Goal: Information Seeking & Learning: Learn about a topic

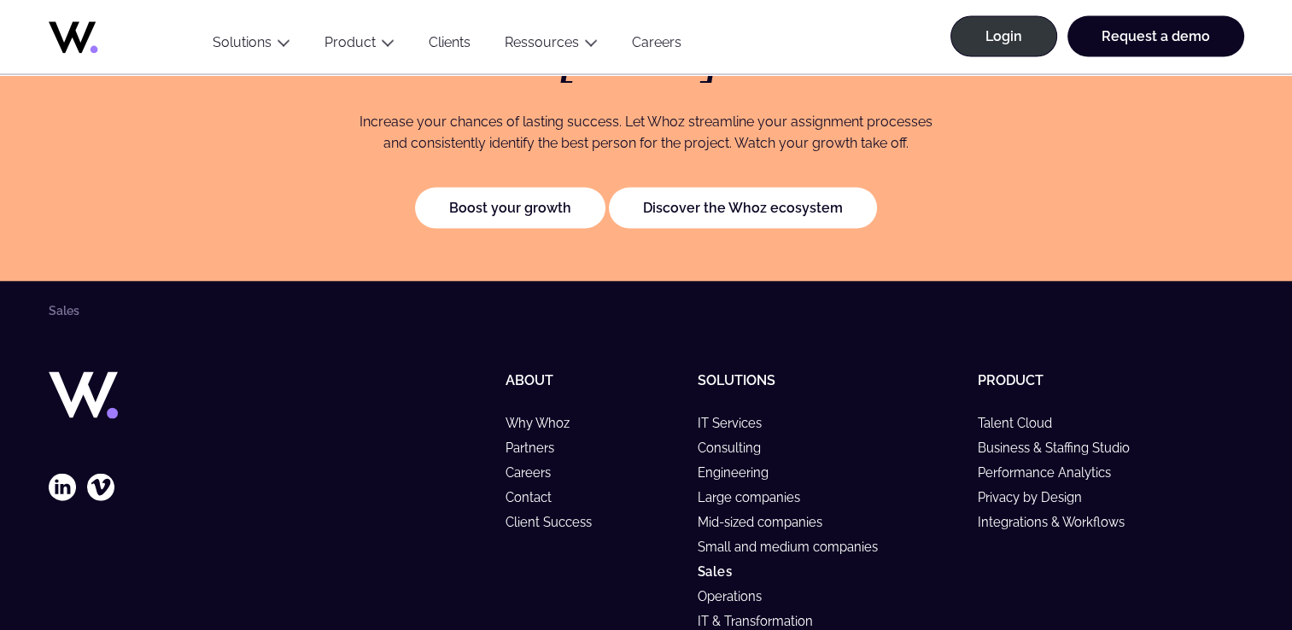
scroll to position [3694, 0]
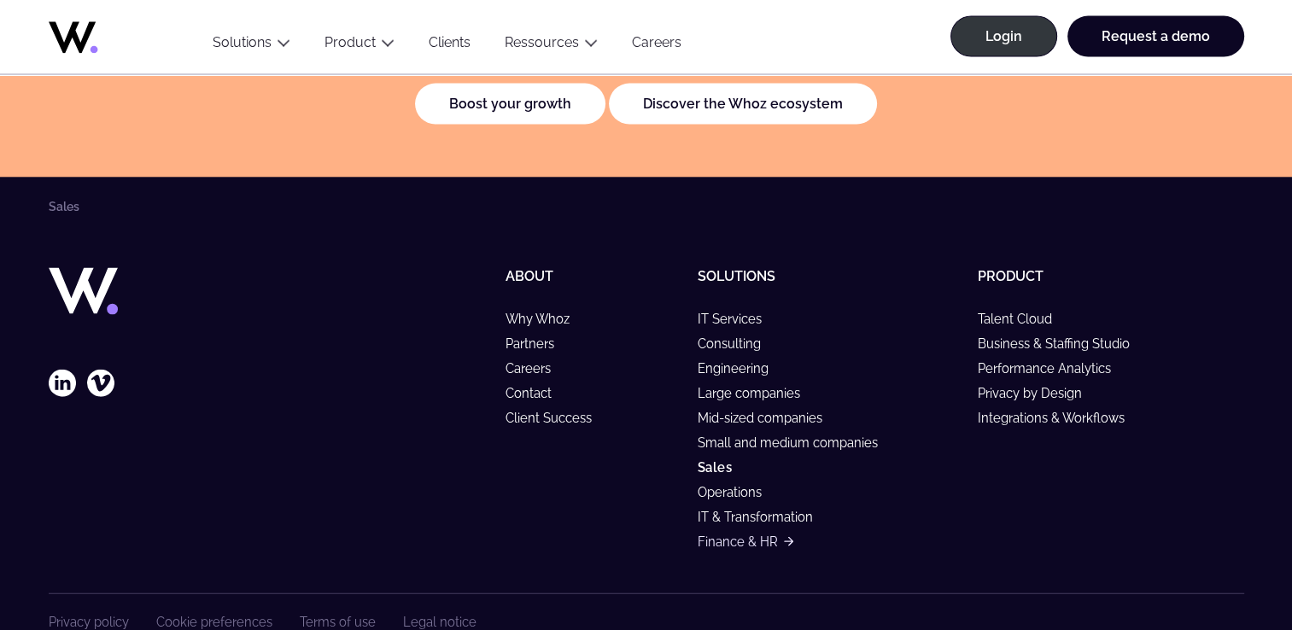
click at [718, 535] on link "Finance & HR" at bounding box center [746, 542] width 96 height 15
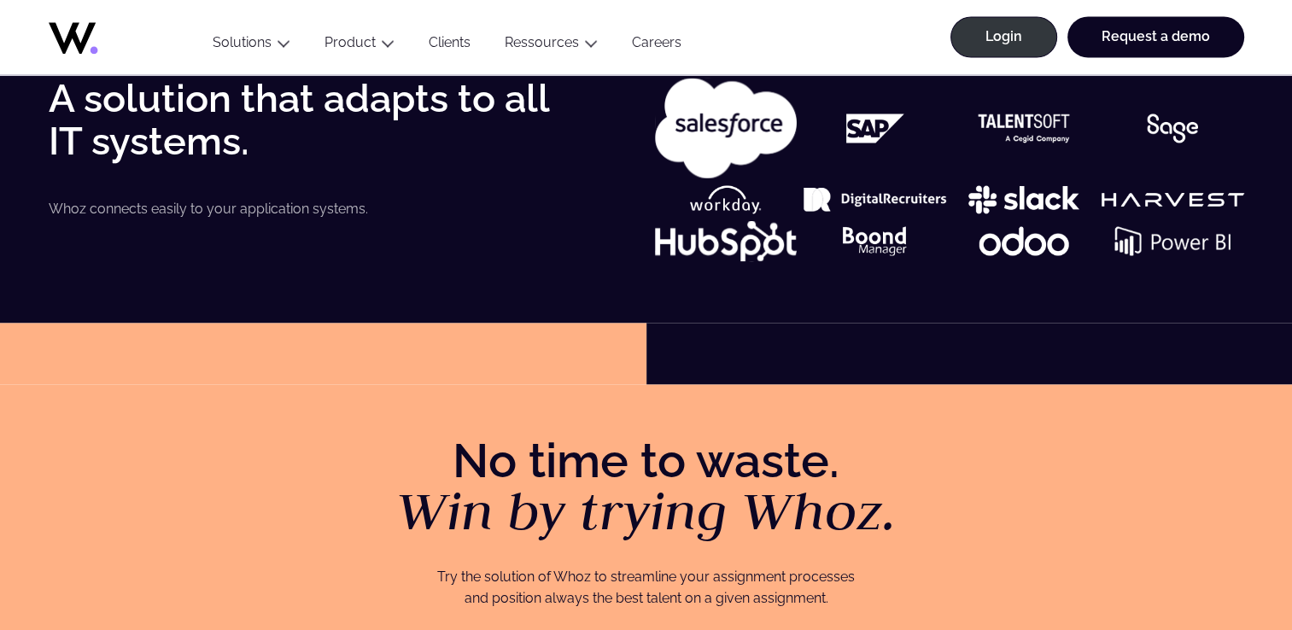
scroll to position [3021, 0]
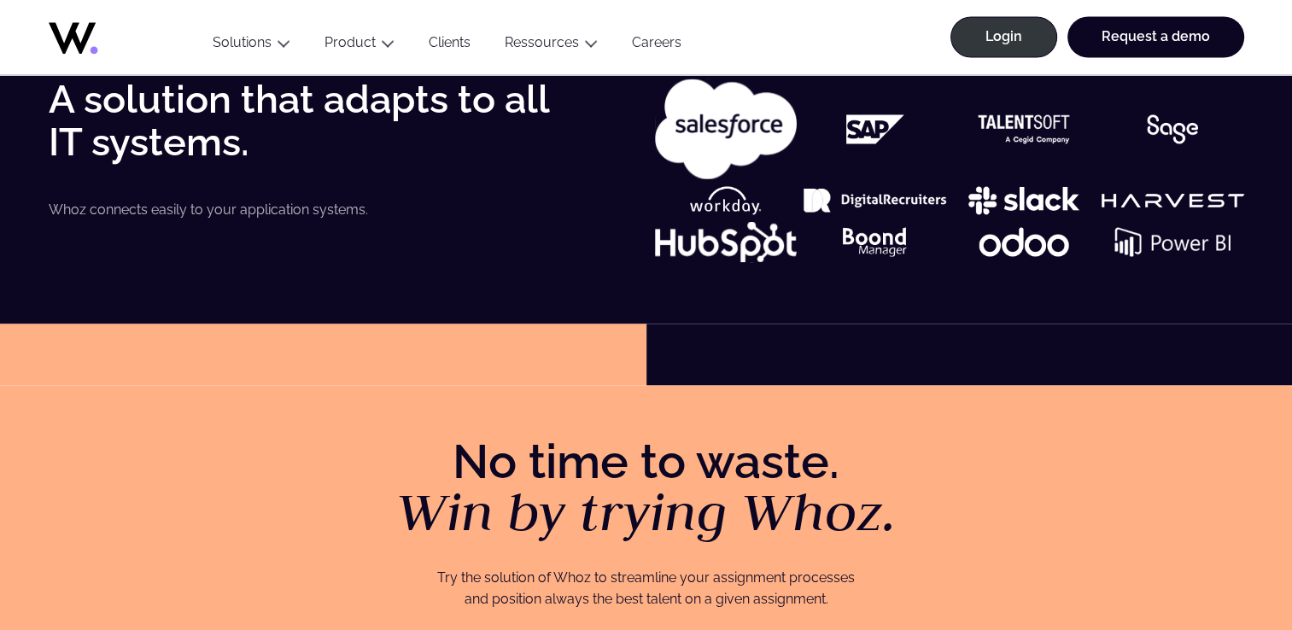
click at [645, 44] on link "Careers" at bounding box center [657, 45] width 84 height 23
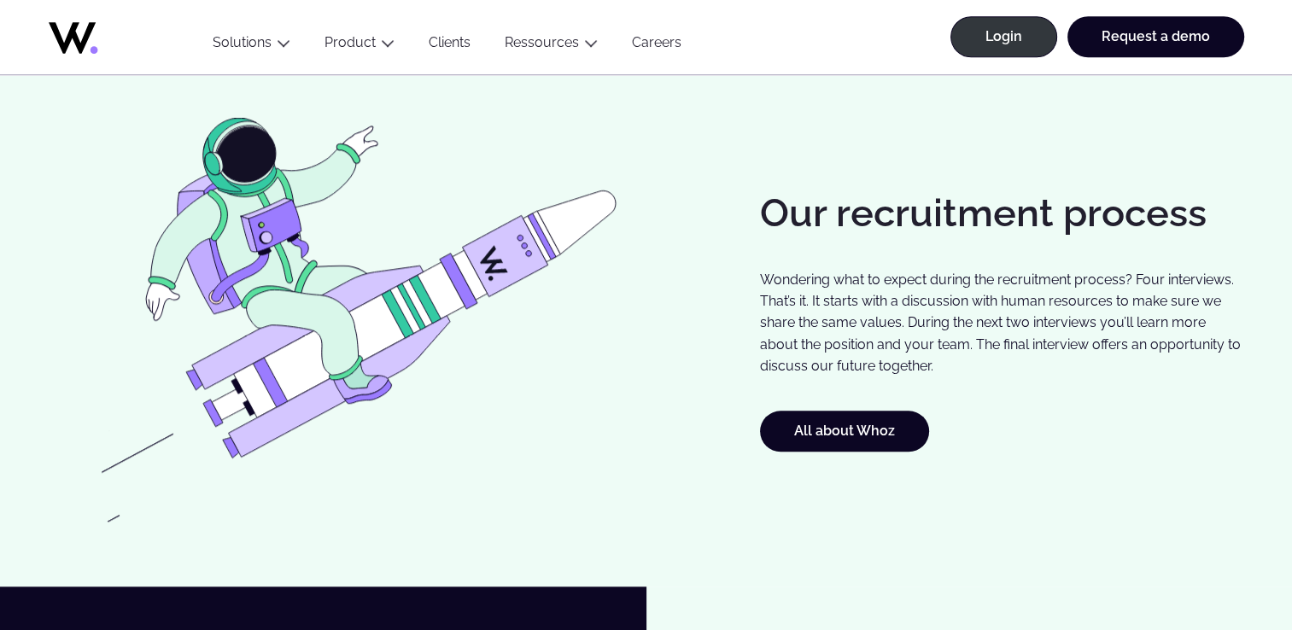
scroll to position [1592, 0]
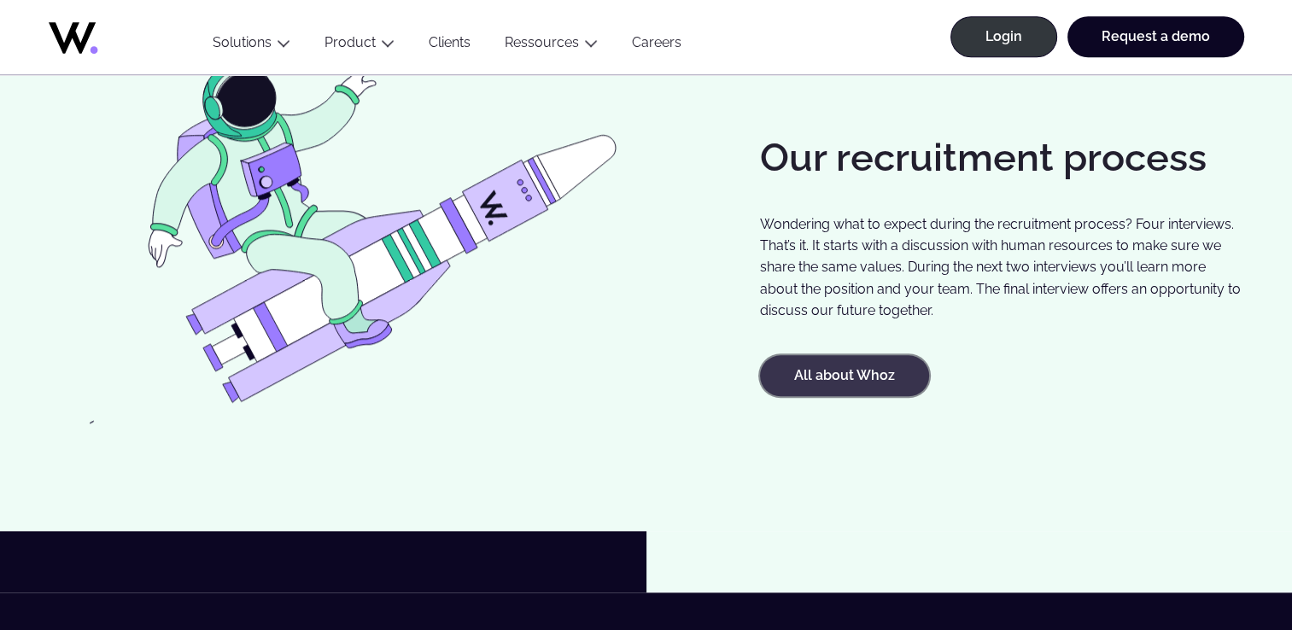
click at [844, 390] on link "All about Whoz" at bounding box center [844, 375] width 169 height 41
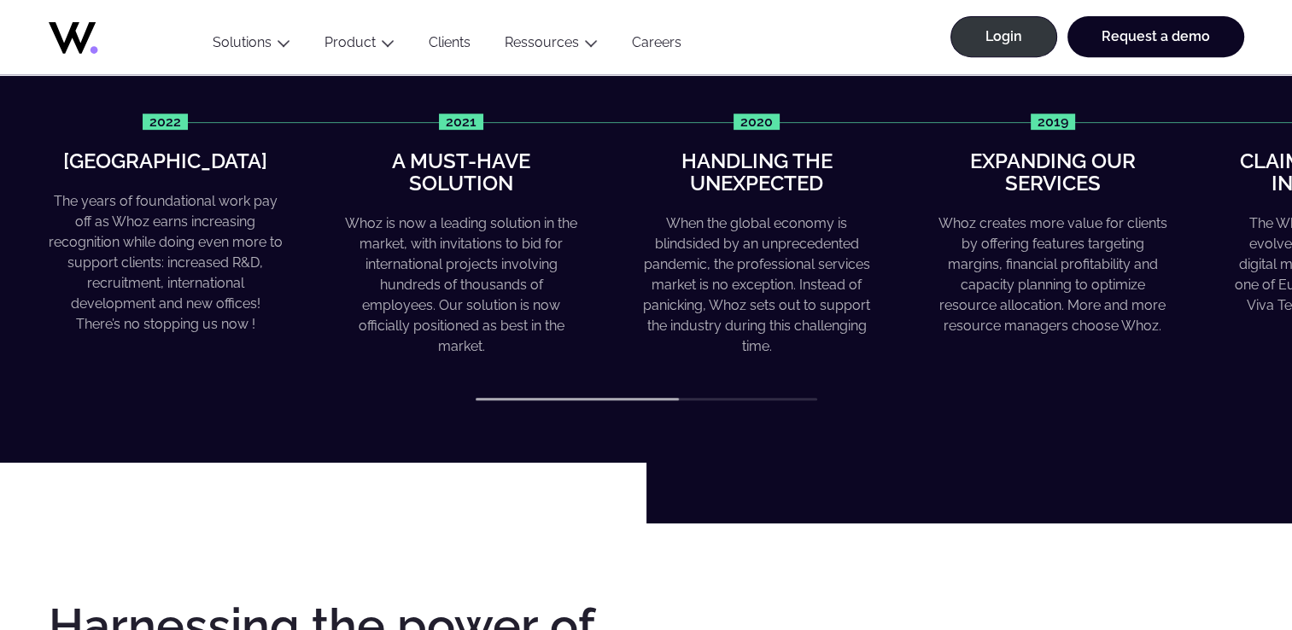
scroll to position [809, 0]
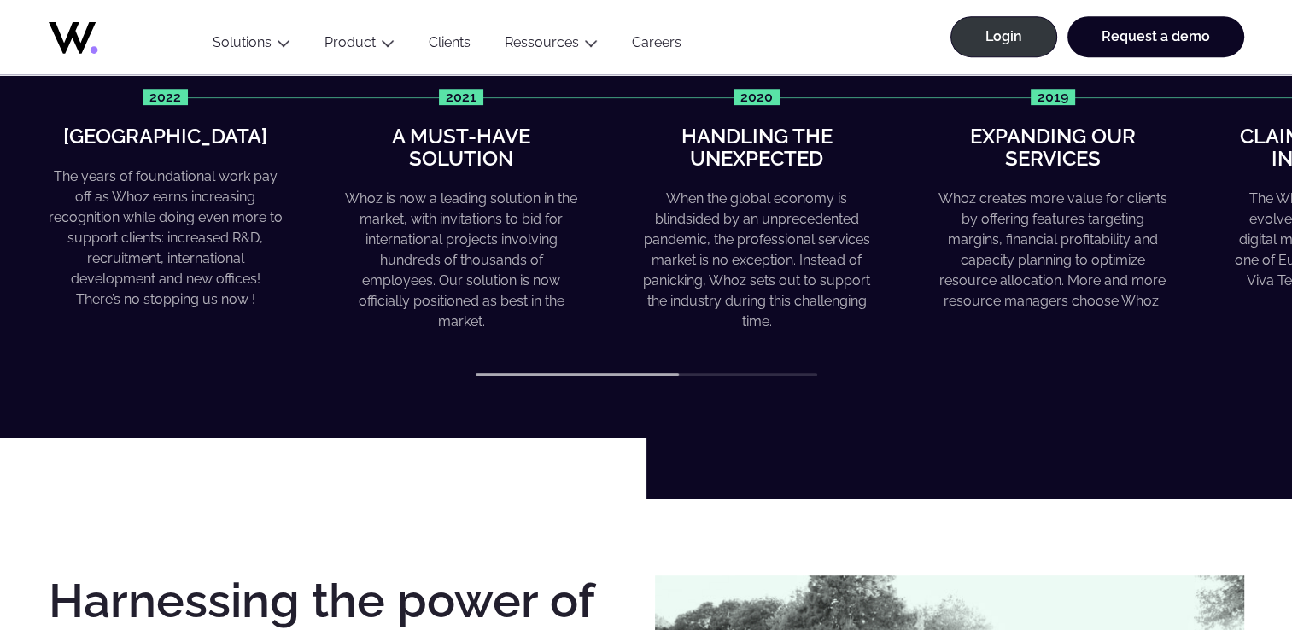
click at [801, 371] on div "2022 Greater heights The years of foundational work pay off as Whoz earns incre…" at bounding box center [647, 233] width 1196 height 288
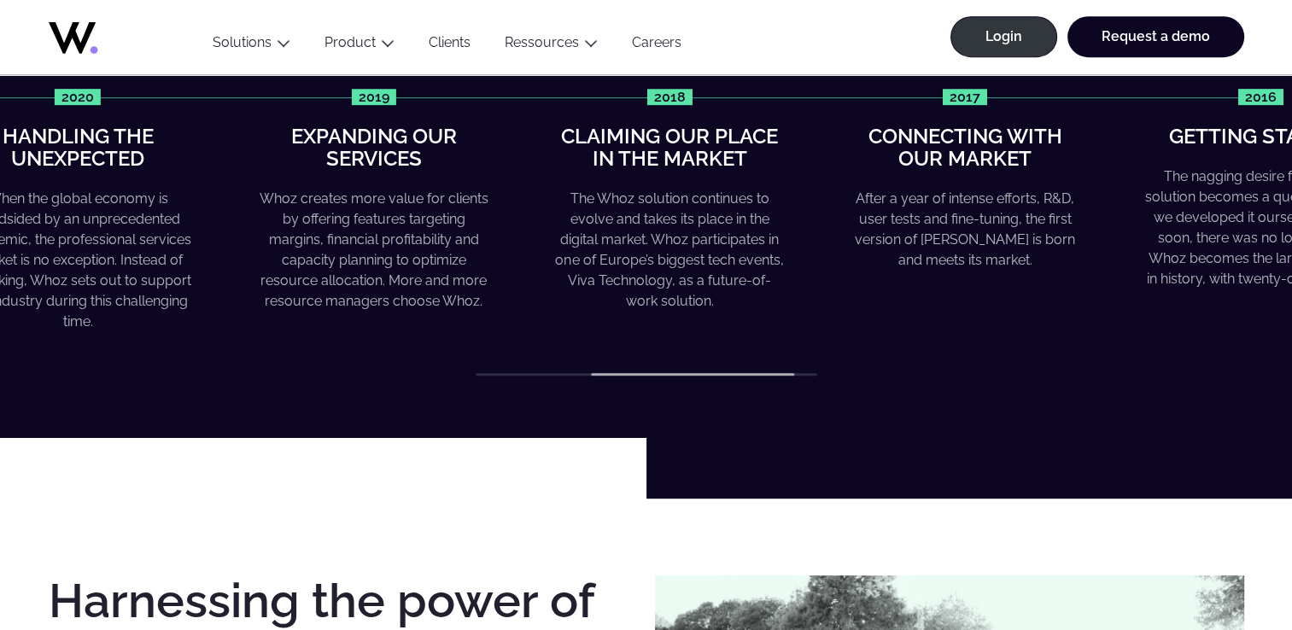
click at [847, 365] on div "2022 Greater heights The years of foundational work pay off as Whoz earns incre…" at bounding box center [647, 233] width 1196 height 288
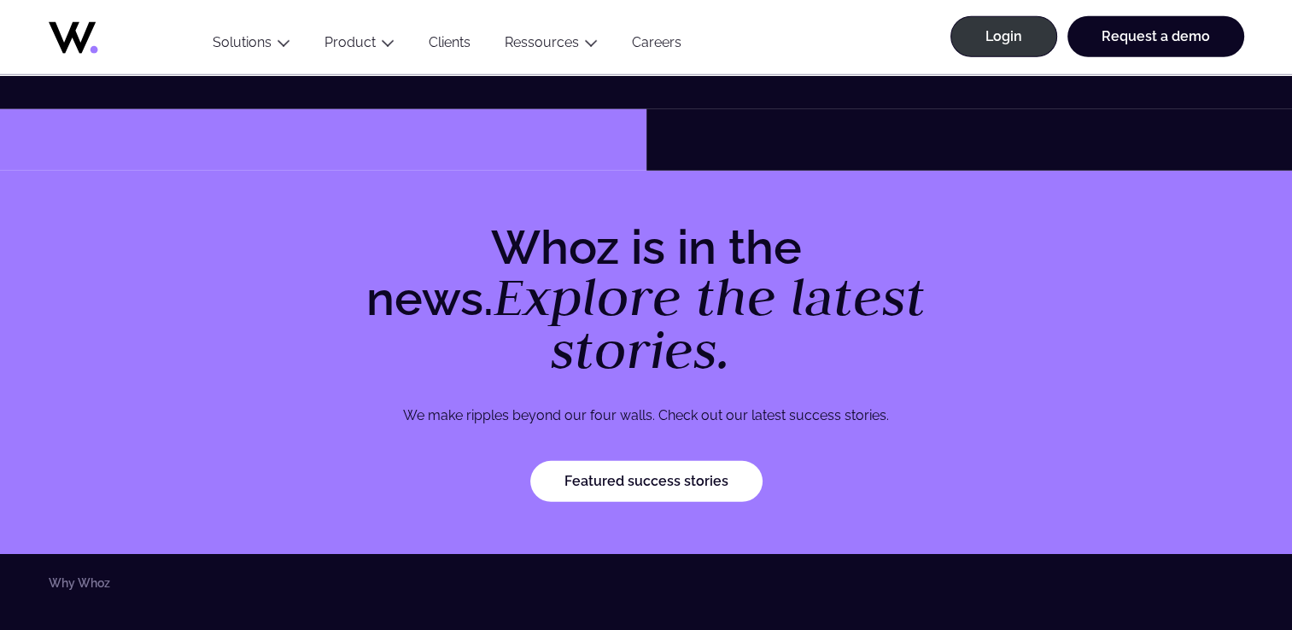
scroll to position [5024, 0]
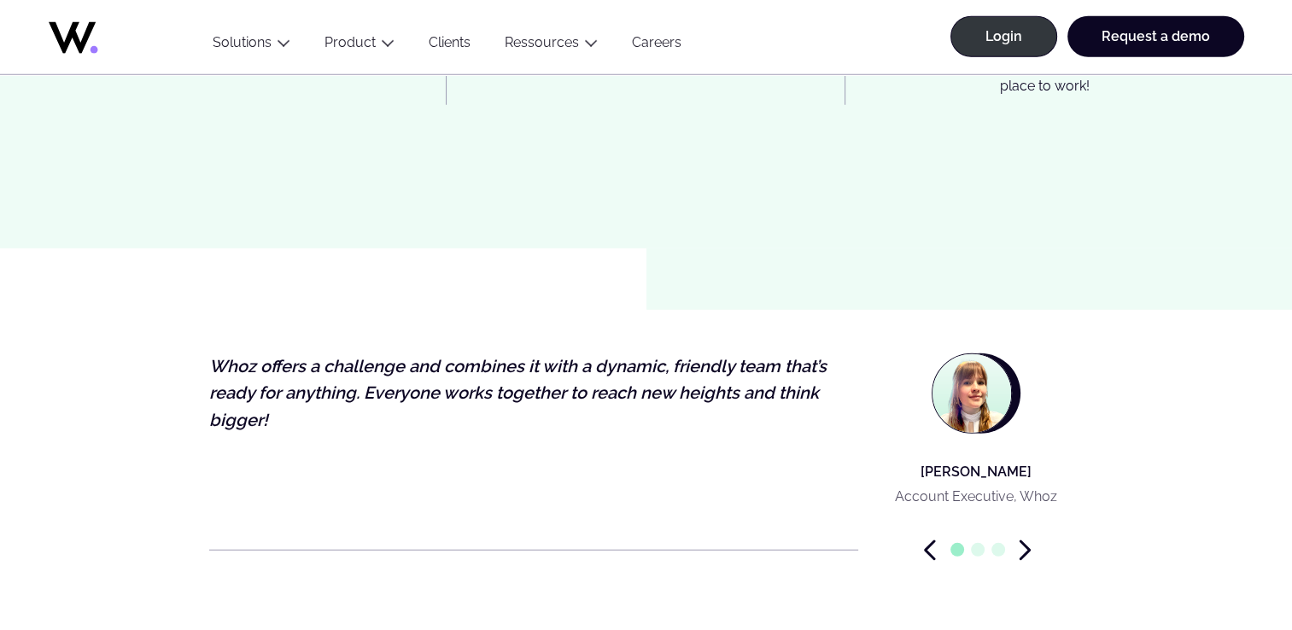
scroll to position [4979, 0]
click at [1016, 539] on div at bounding box center [978, 549] width 212 height 21
click at [1029, 539] on icon "Next slide" at bounding box center [1025, 549] width 12 height 21
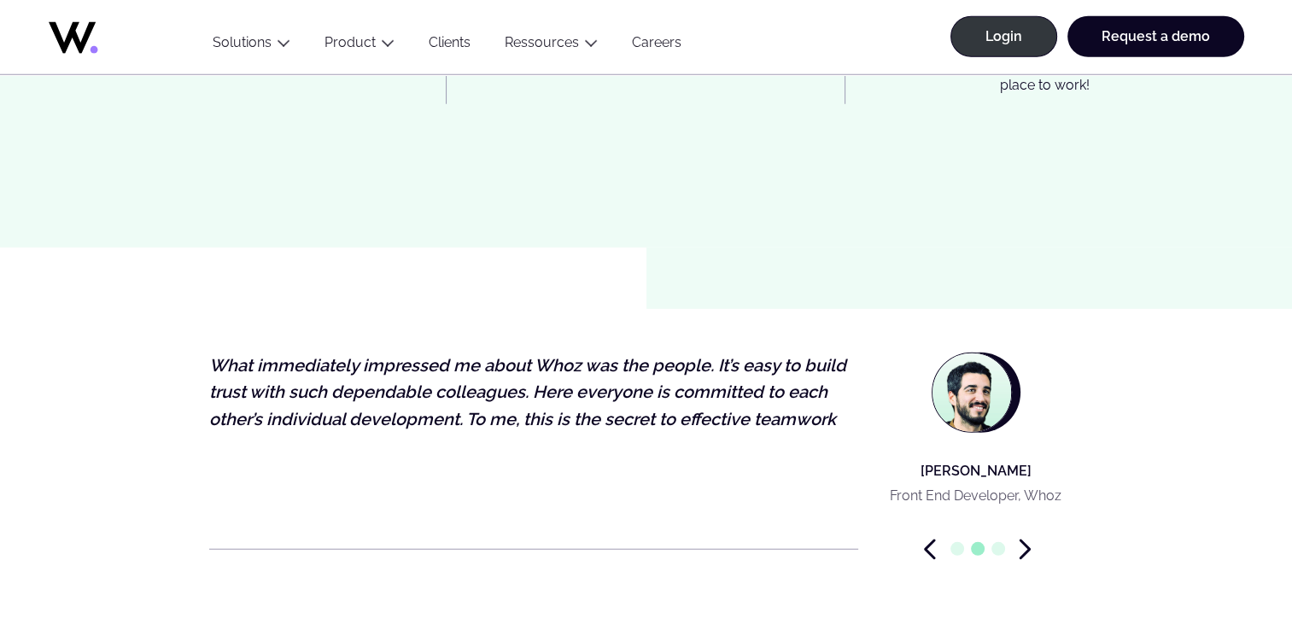
click at [1022, 539] on icon "Next slide" at bounding box center [1025, 549] width 12 height 21
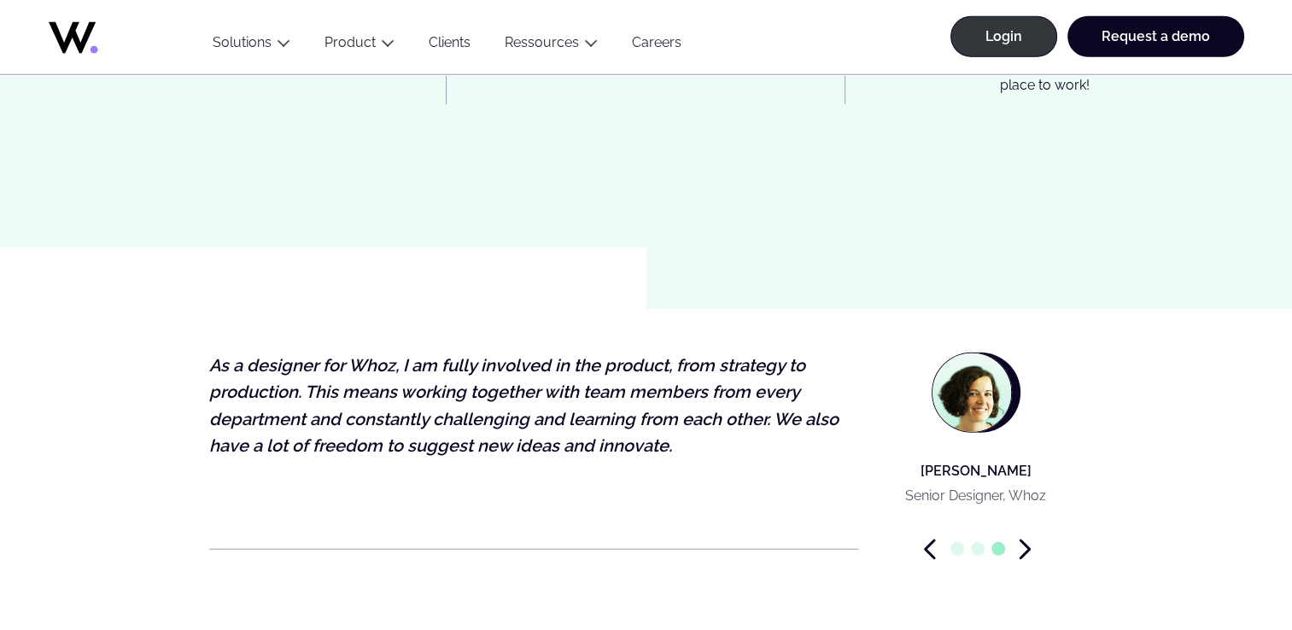
click at [1022, 539] on icon "Next slide" at bounding box center [1025, 549] width 12 height 21
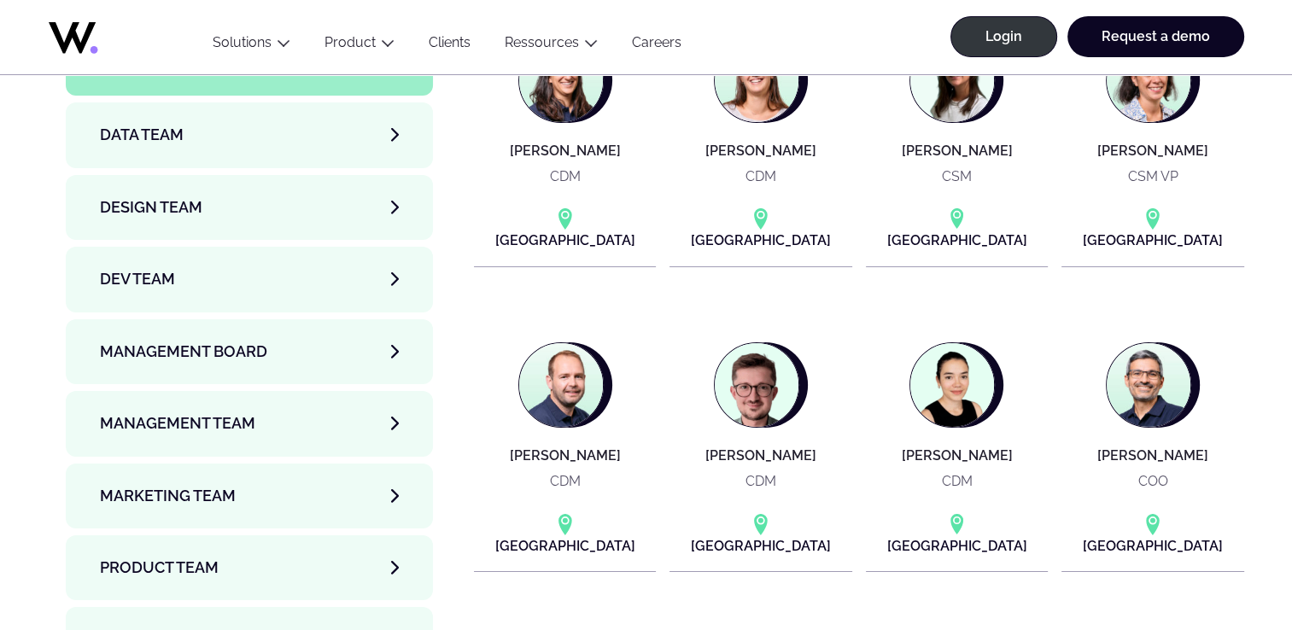
scroll to position [5805, 0]
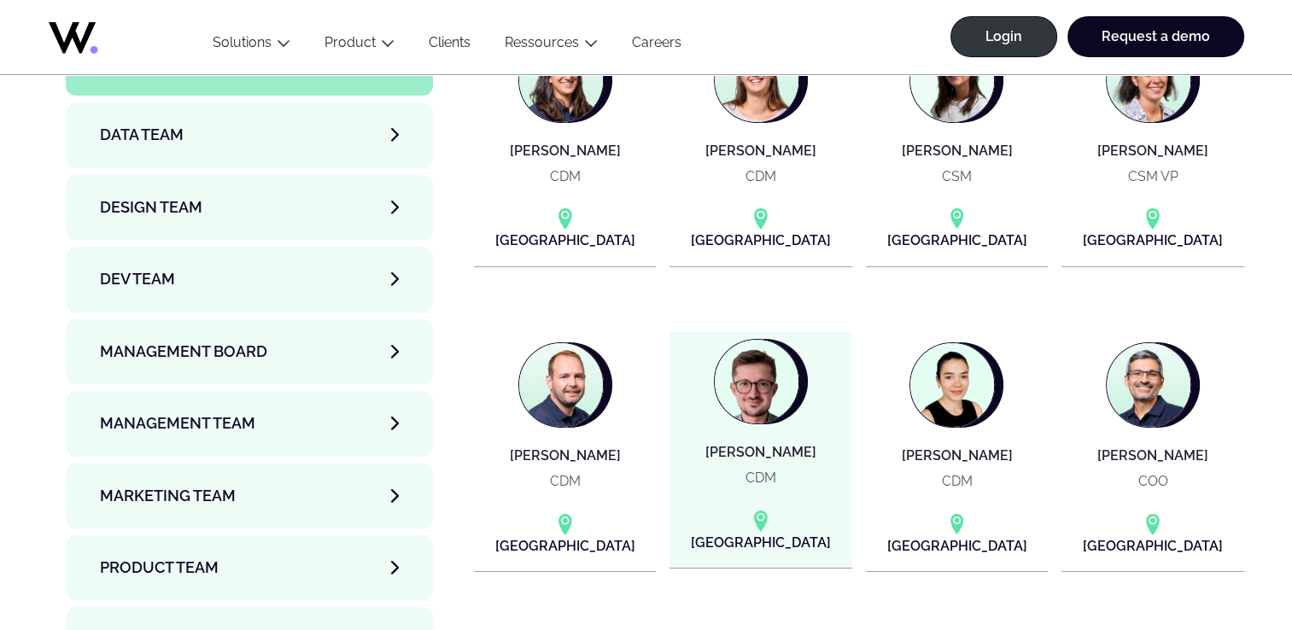
click at [741, 445] on h4 "[PERSON_NAME]" at bounding box center [761, 452] width 111 height 15
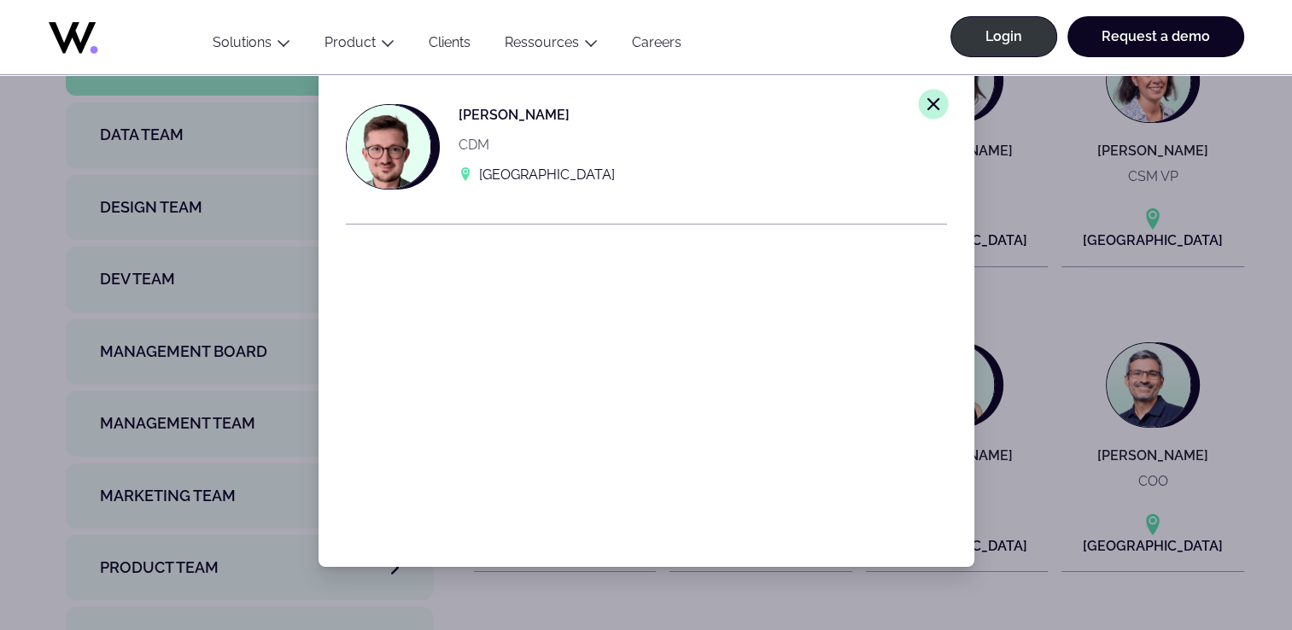
click at [926, 109] on icon "Close modal window." at bounding box center [933, 104] width 15 height 15
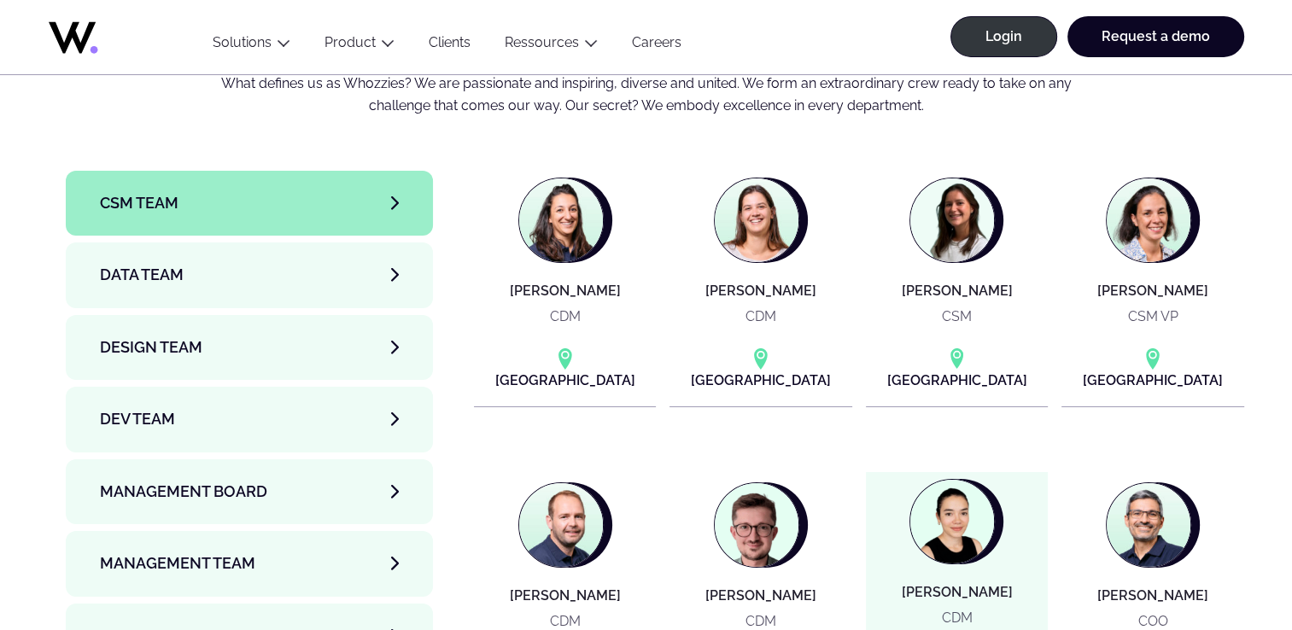
scroll to position [5681, 0]
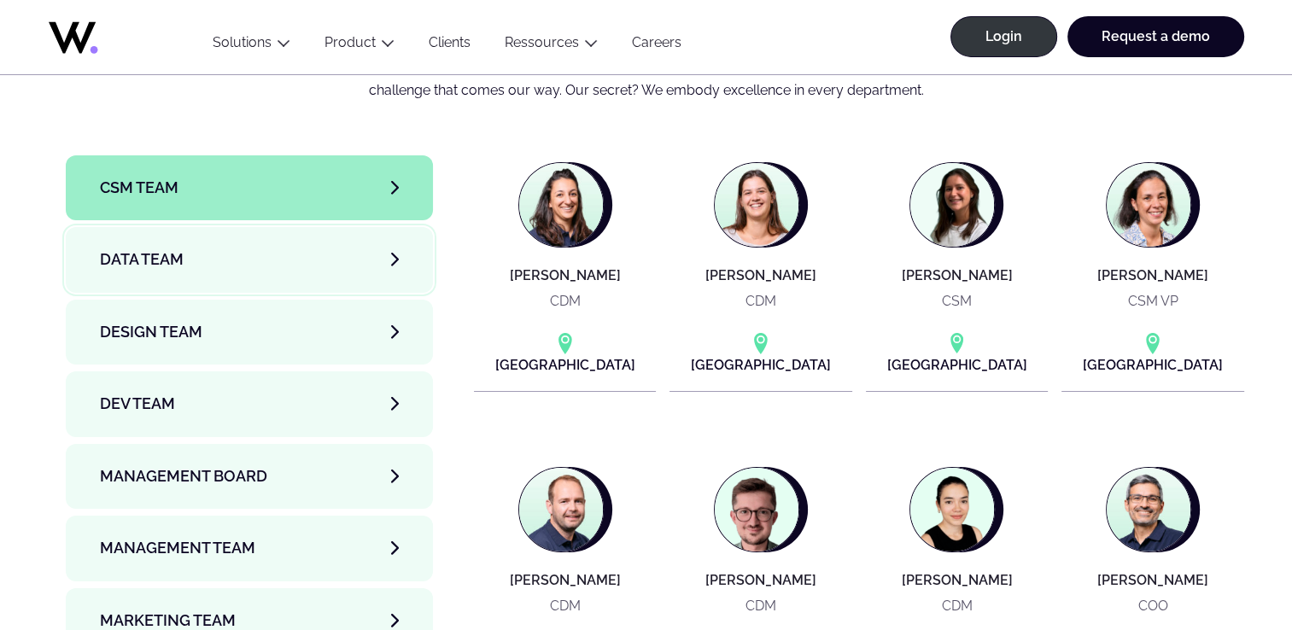
click at [317, 227] on link "Data team" at bounding box center [250, 259] width 368 height 65
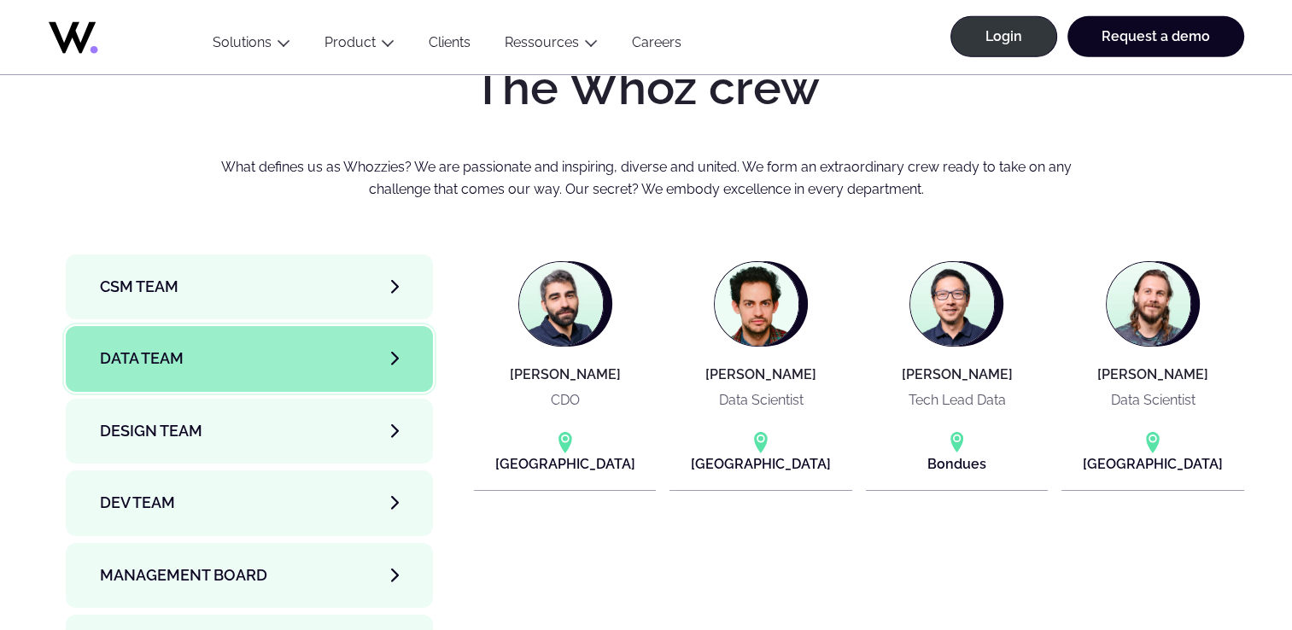
scroll to position [5582, 0]
click at [267, 398] on link "Design team" at bounding box center [250, 430] width 368 height 65
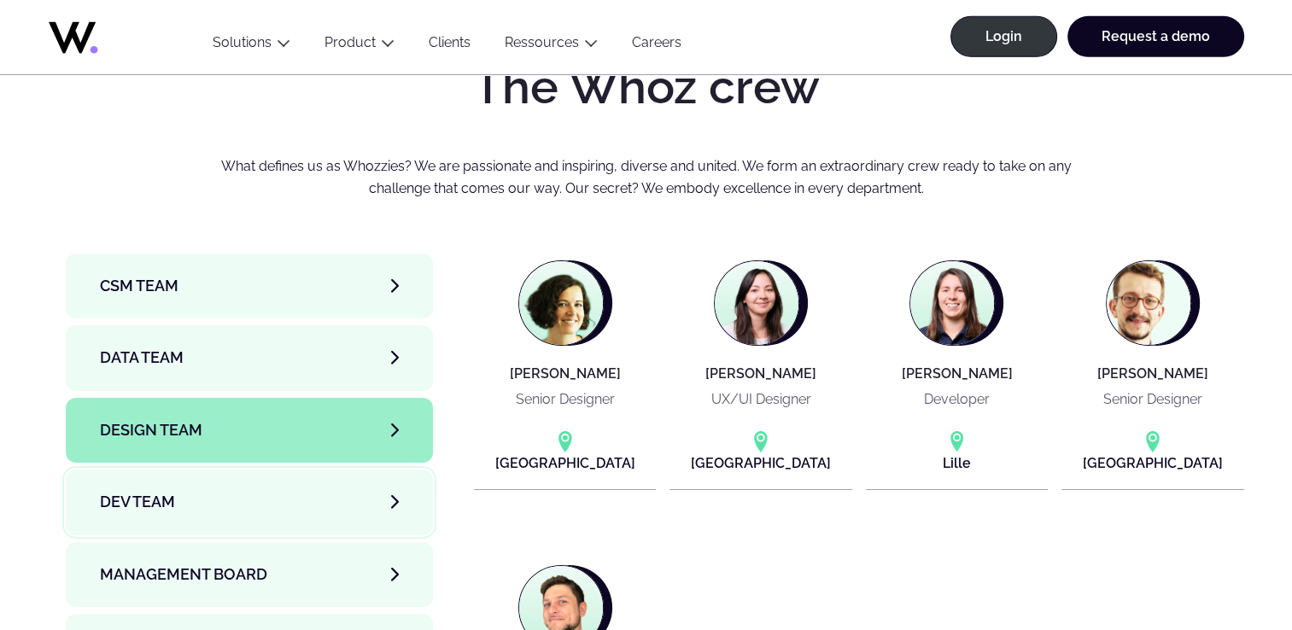
click at [273, 470] on link "Dev team" at bounding box center [250, 502] width 368 height 65
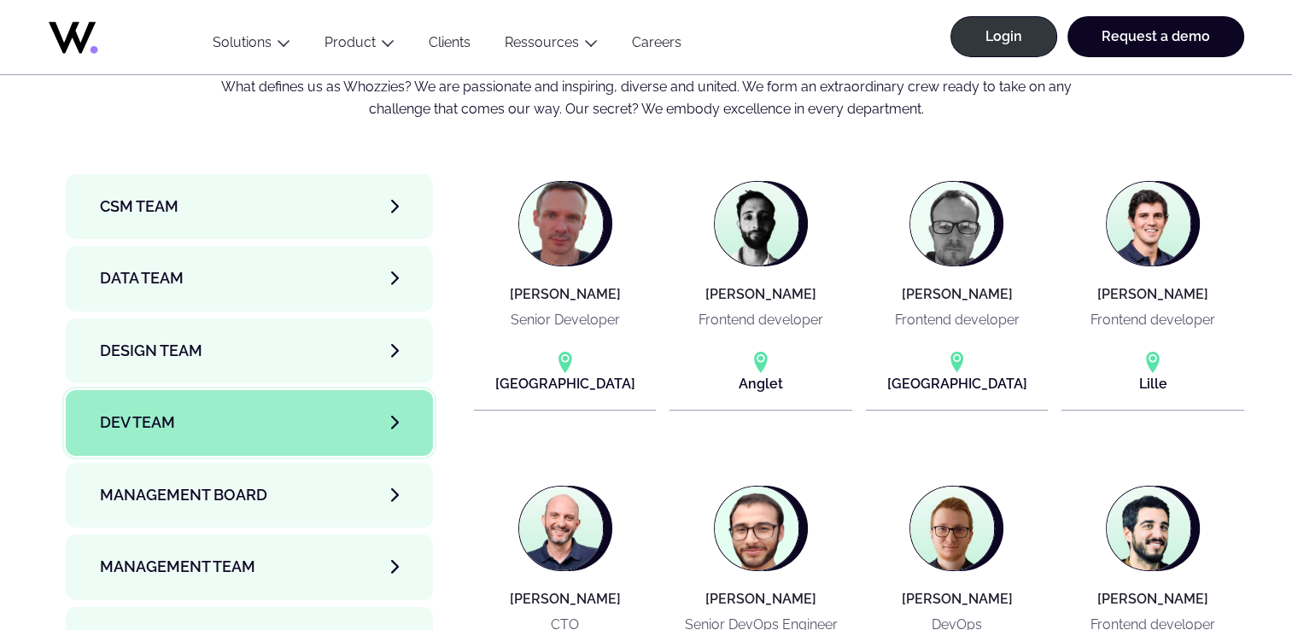
scroll to position [5829, 0]
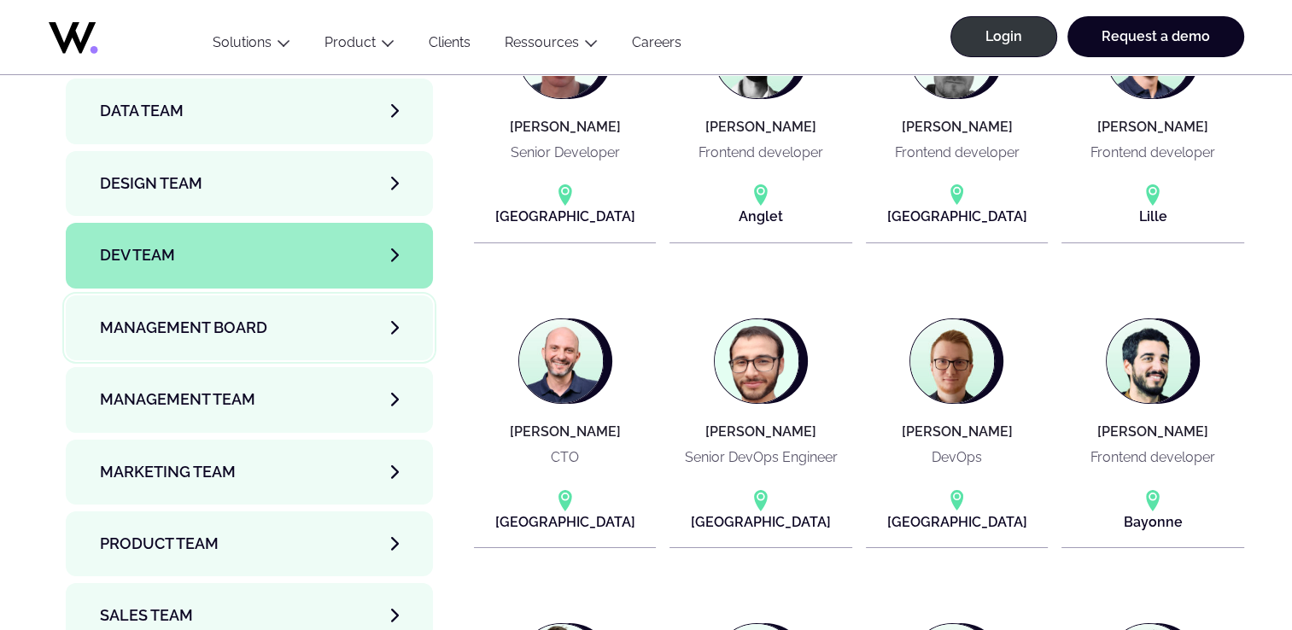
click at [331, 296] on link "Management Board" at bounding box center [250, 328] width 368 height 65
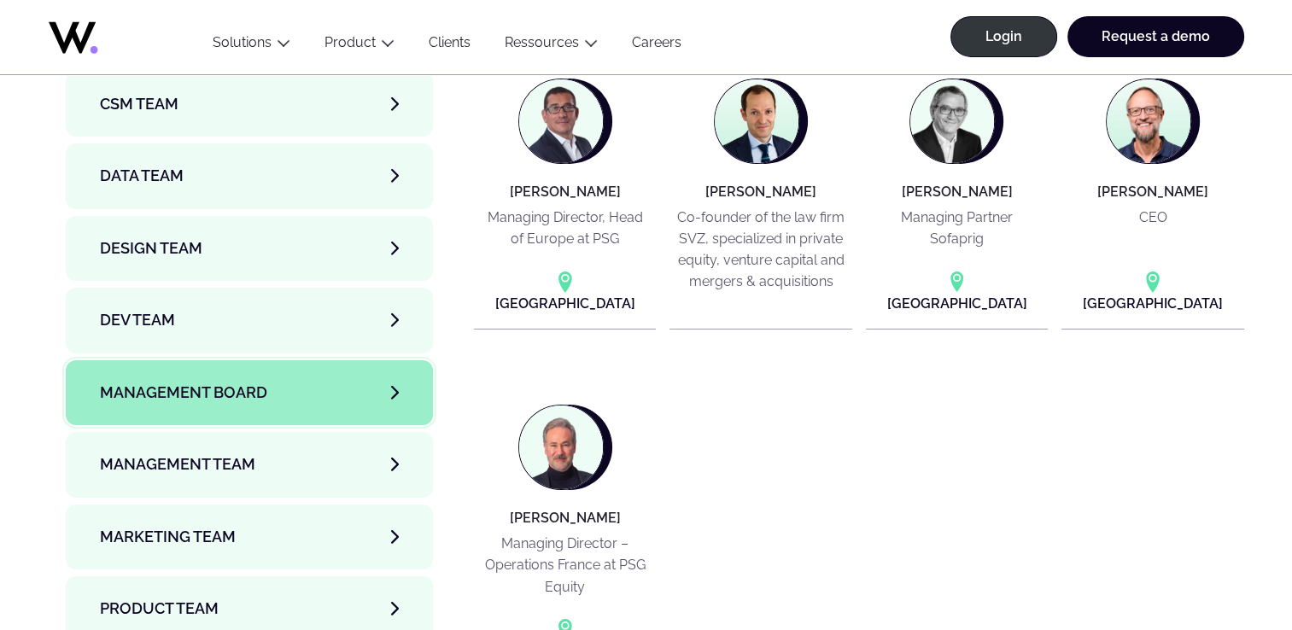
scroll to position [5764, 0]
click at [177, 453] on span "Management Team" at bounding box center [177, 465] width 155 height 24
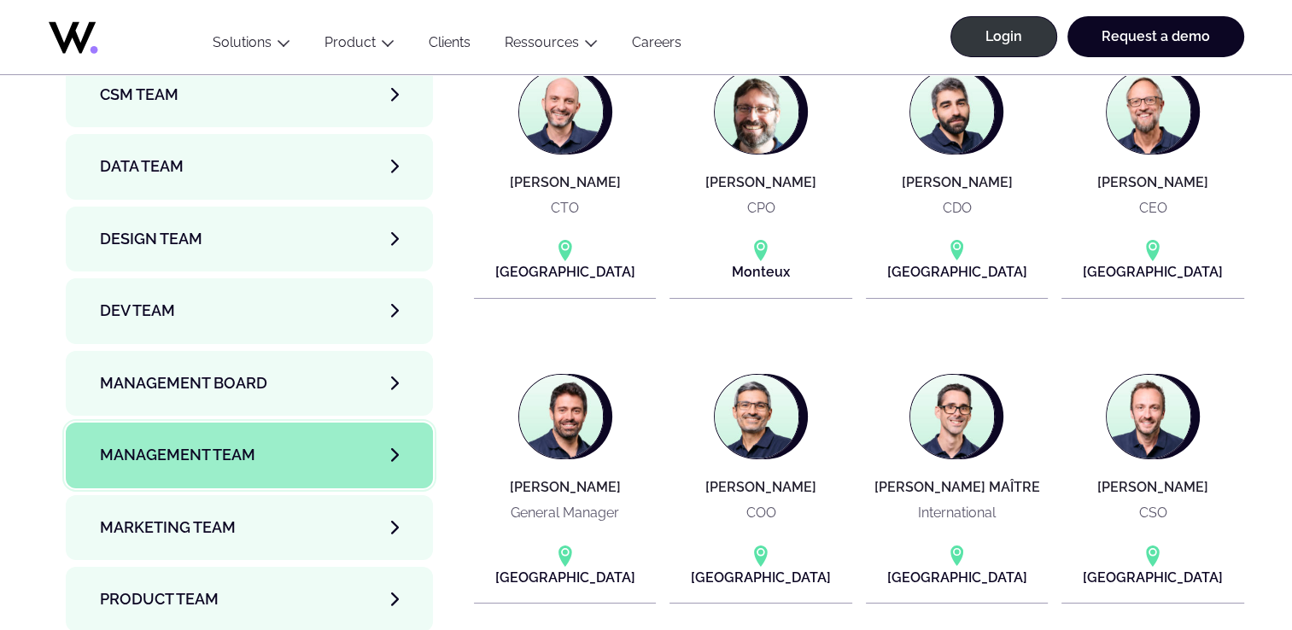
scroll to position [5775, 0]
click at [208, 515] on span "Marketing Team" at bounding box center [168, 527] width 136 height 24
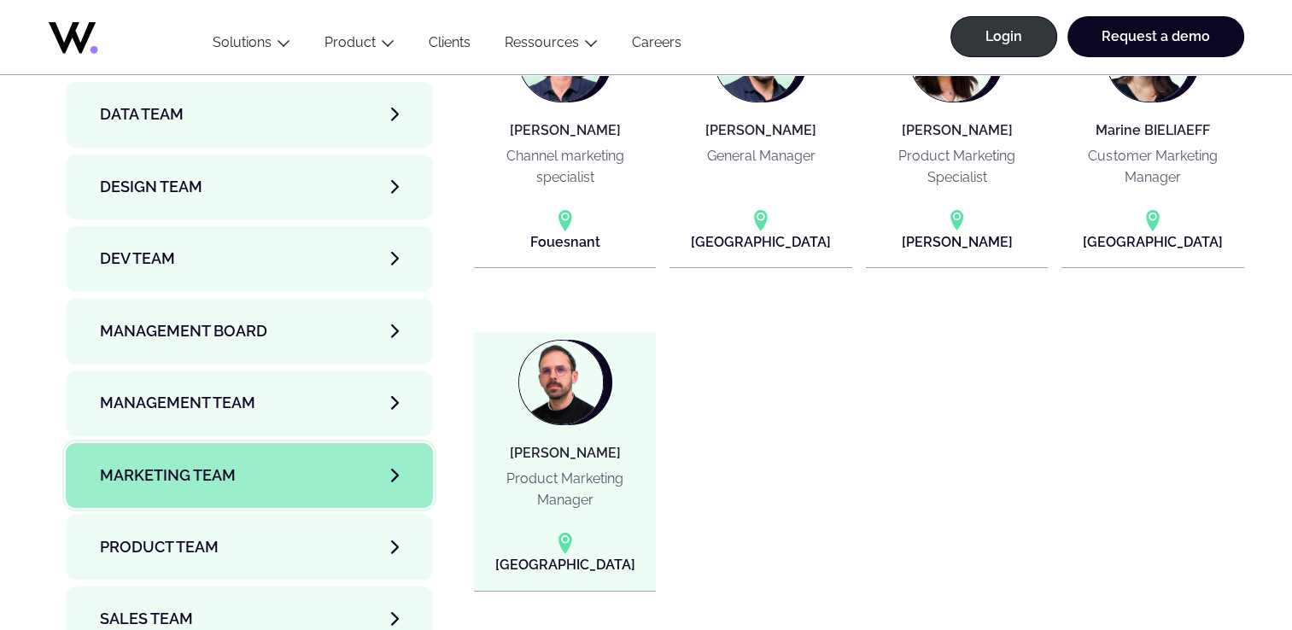
scroll to position [5829, 0]
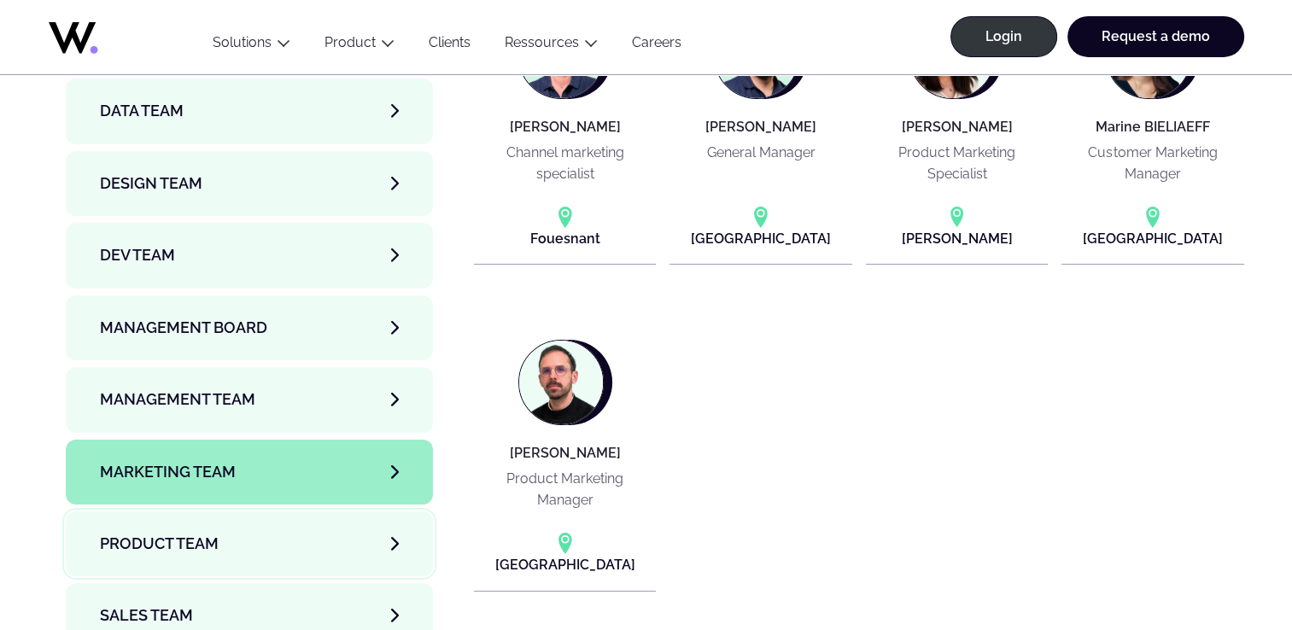
click at [181, 512] on link "Product team" at bounding box center [250, 544] width 368 height 65
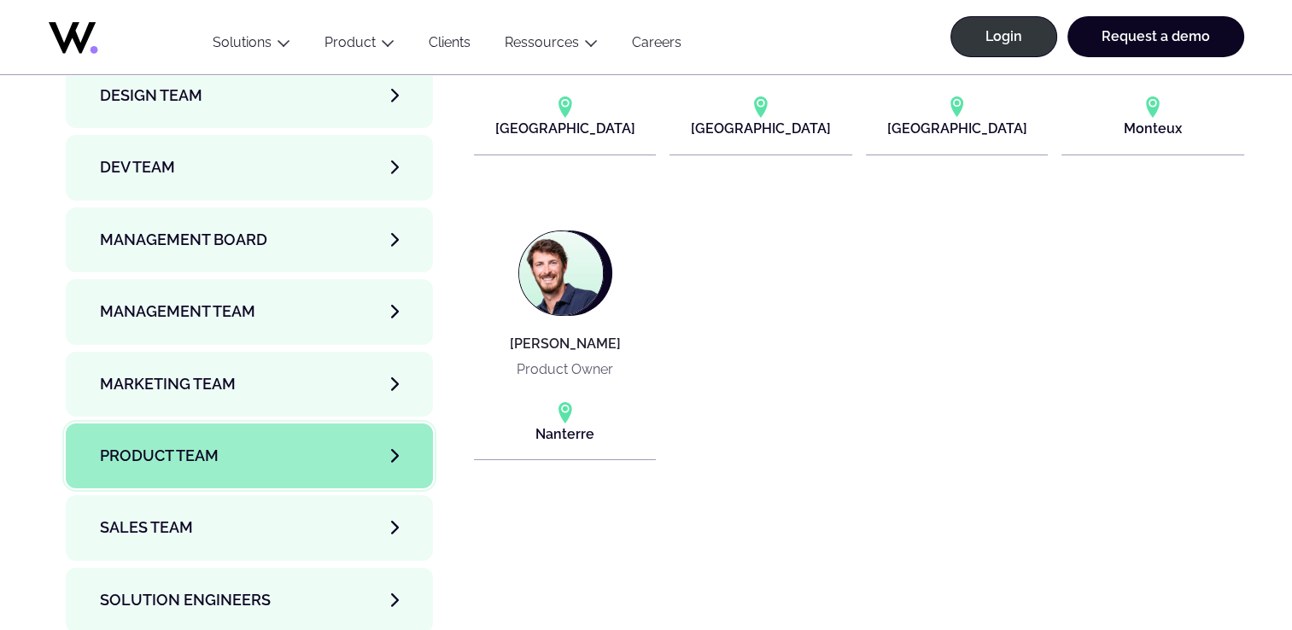
scroll to position [5916, 0]
click at [297, 496] on link "Sales team" at bounding box center [250, 528] width 368 height 65
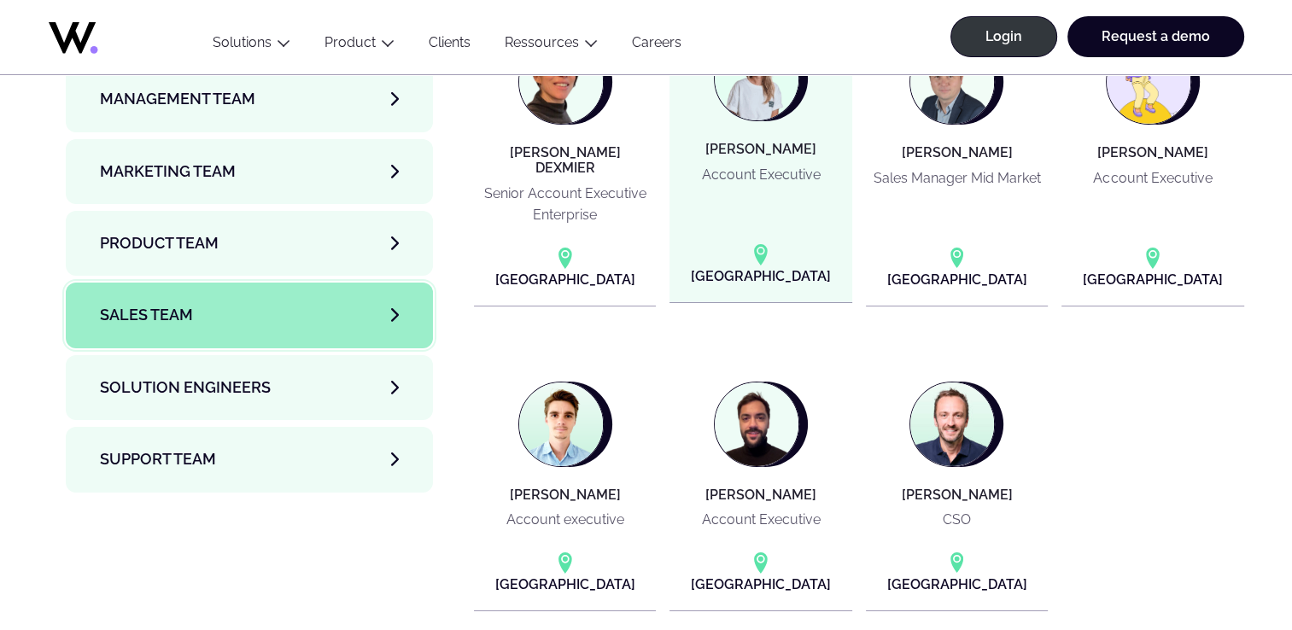
scroll to position [6132, 0]
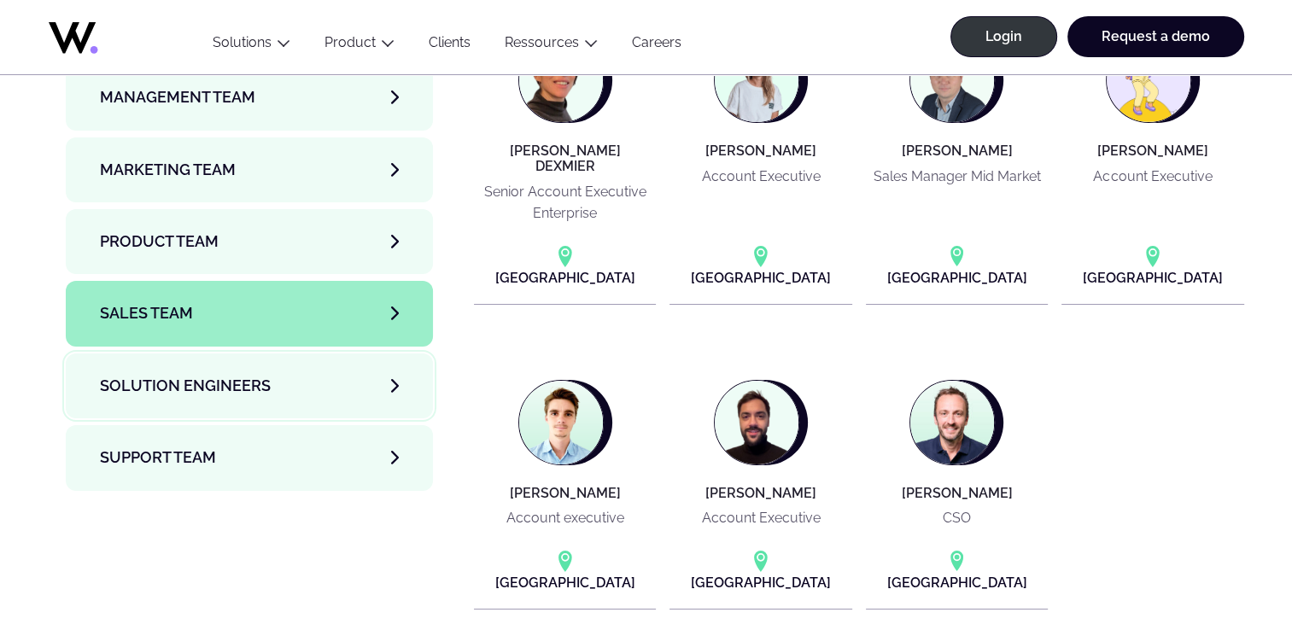
click at [292, 354] on link "Solution Engineers" at bounding box center [250, 386] width 368 height 65
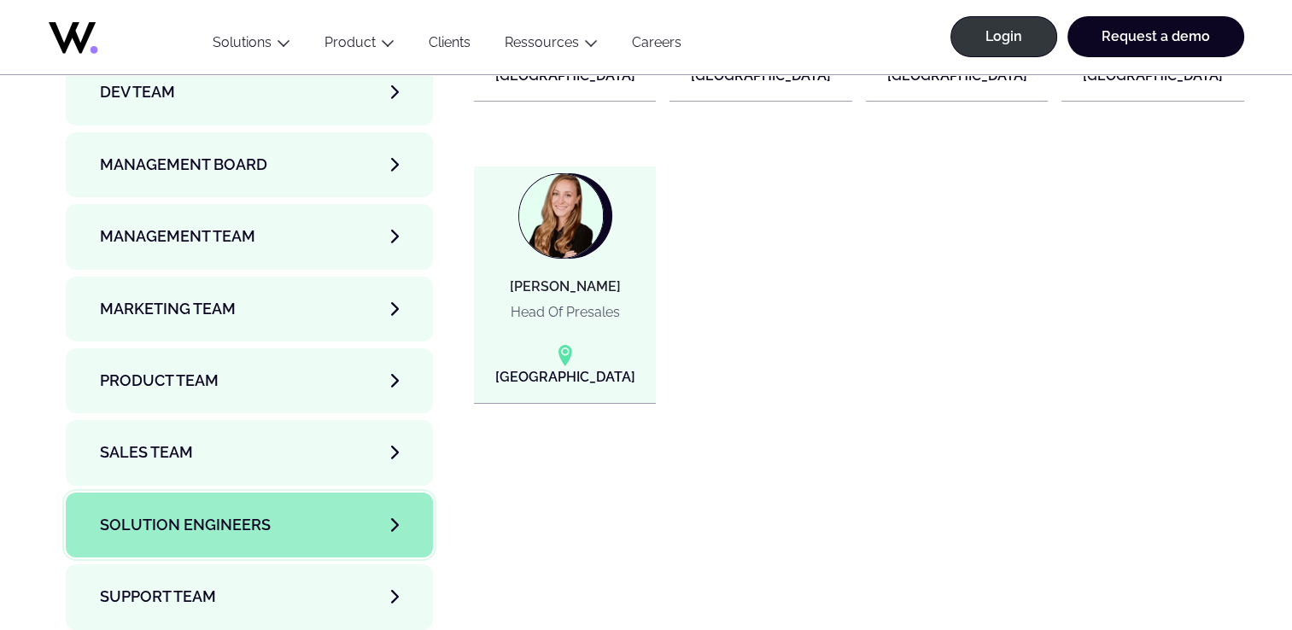
scroll to position [5993, 0]
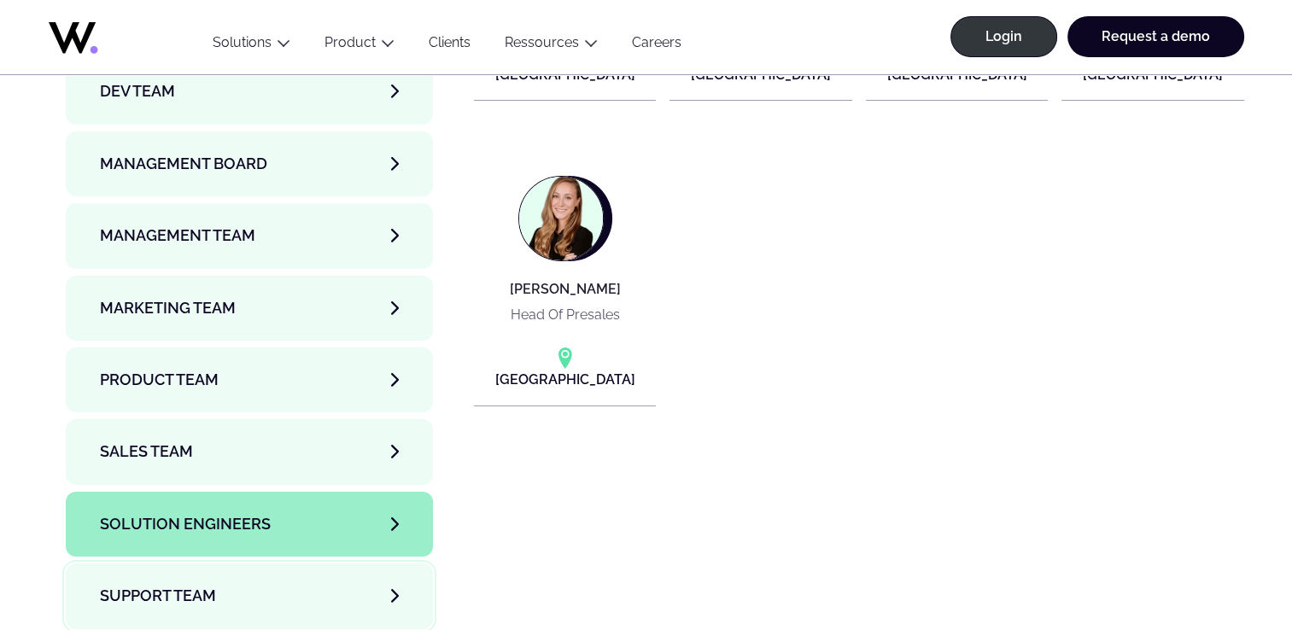
click at [163, 584] on span "Support team" at bounding box center [158, 596] width 116 height 24
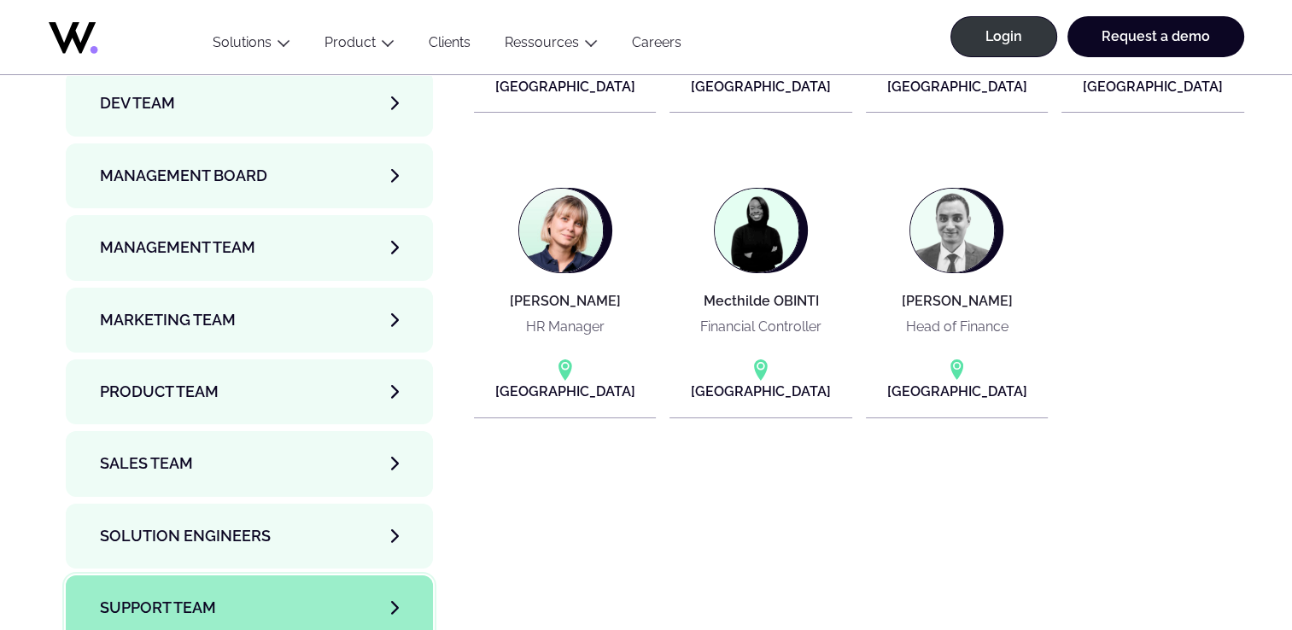
scroll to position [5978, 0]
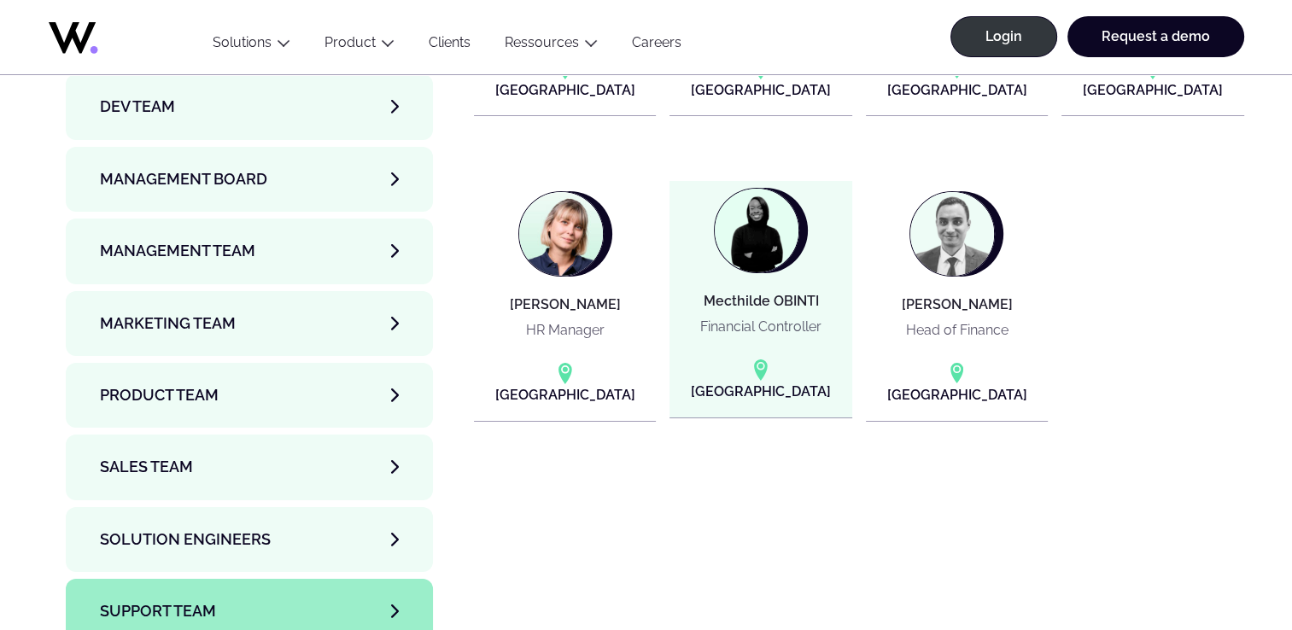
click at [748, 189] on img at bounding box center [757, 231] width 84 height 84
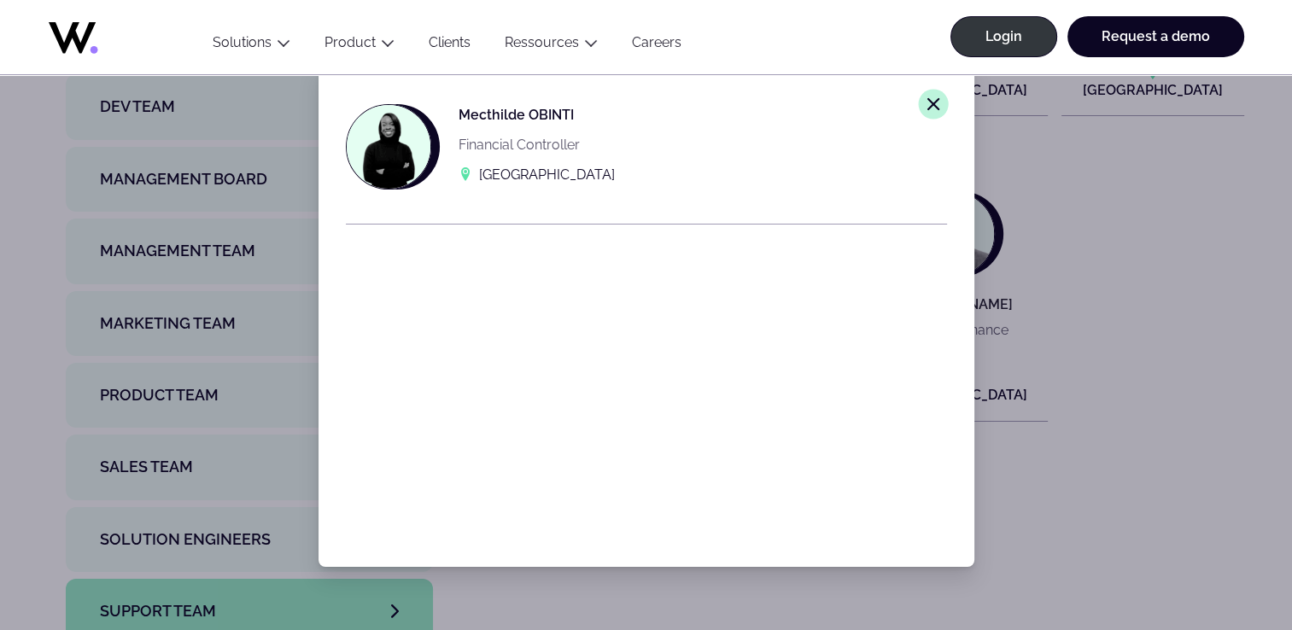
click at [928, 106] on line at bounding box center [933, 104] width 10 height 10
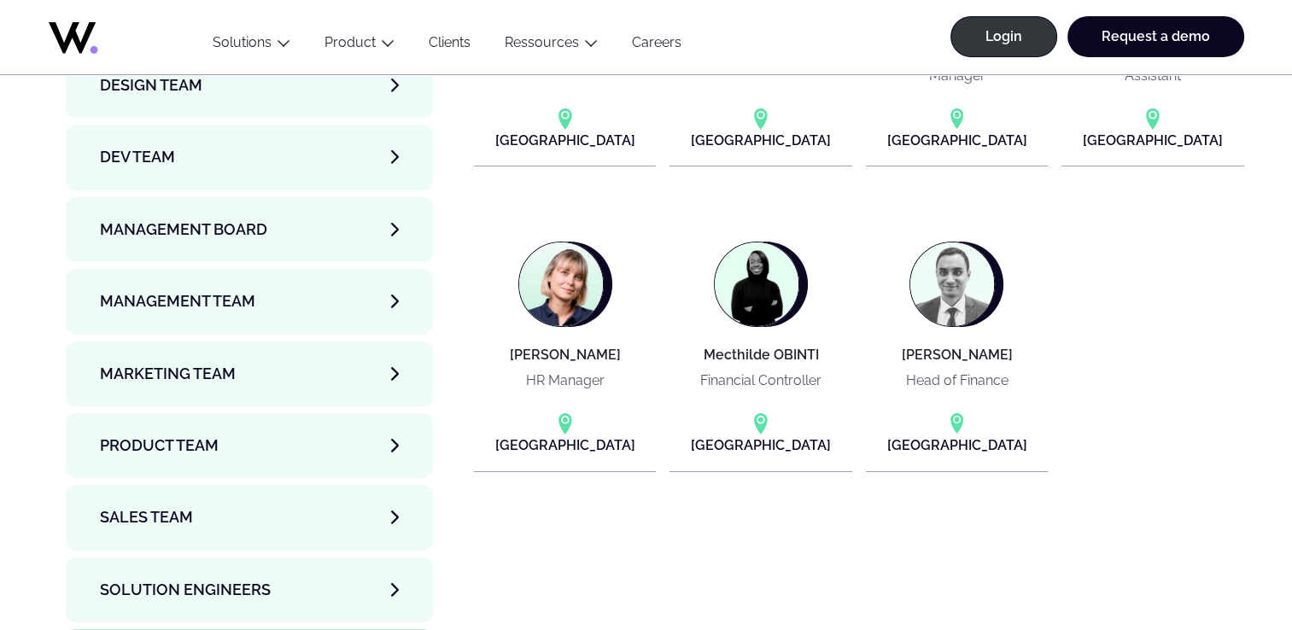
scroll to position [5928, 0]
click at [152, 578] on span "Solution Engineers" at bounding box center [185, 590] width 171 height 24
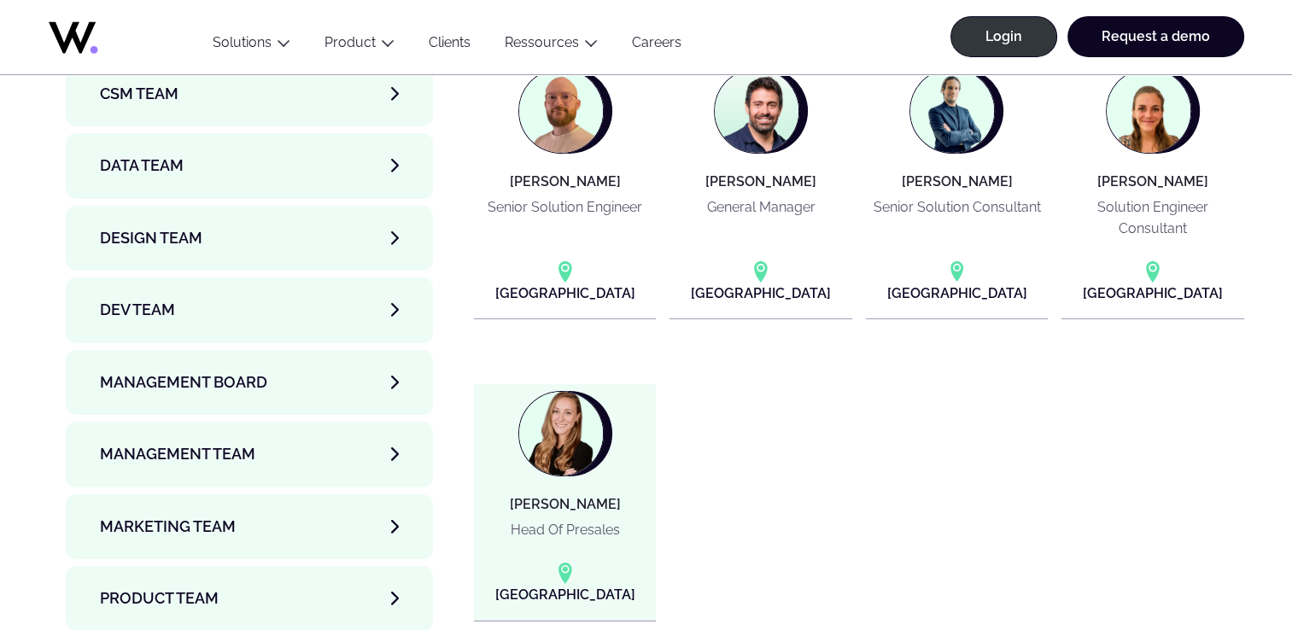
scroll to position [5811, 0]
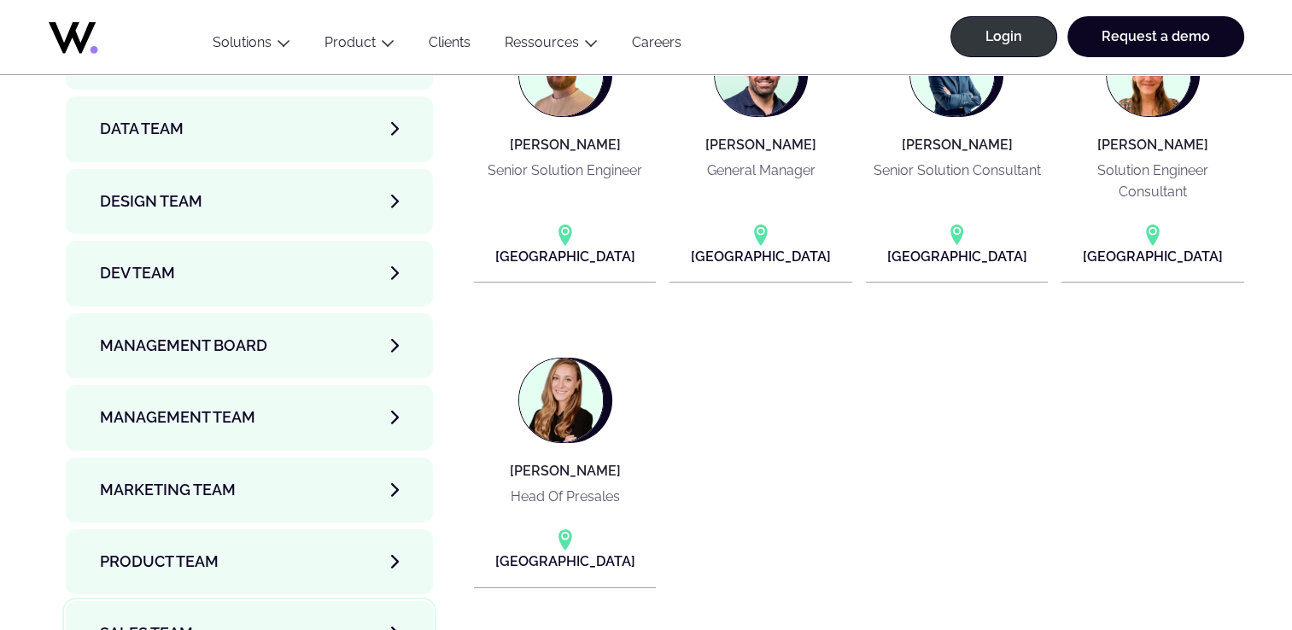
click at [148, 622] on span "Sales team" at bounding box center [146, 634] width 93 height 24
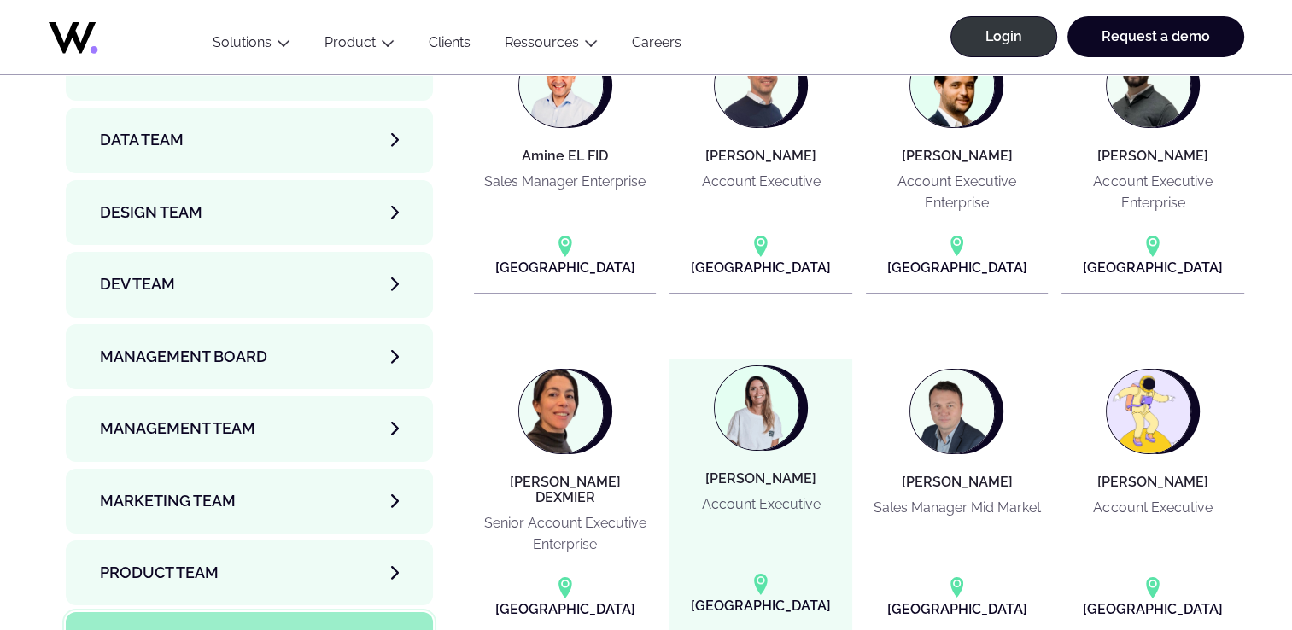
scroll to position [5831, 0]
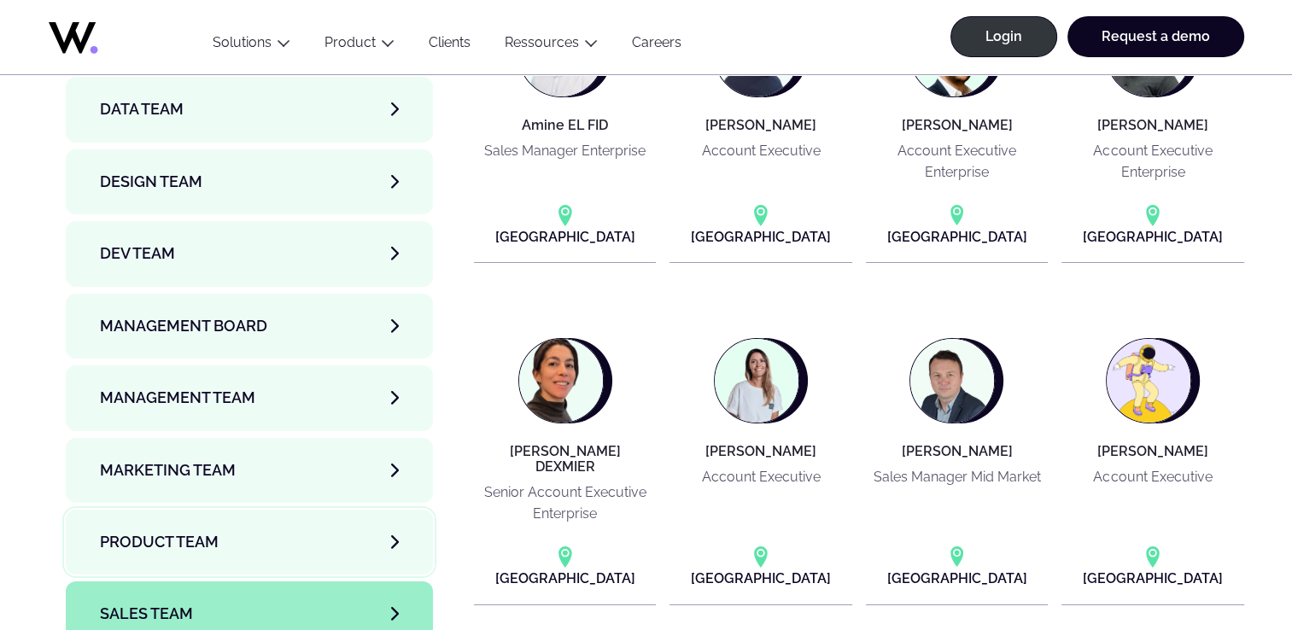
click at [168, 530] on span "Product team" at bounding box center [159, 542] width 119 height 24
